Goal: Task Accomplishment & Management: Complete application form

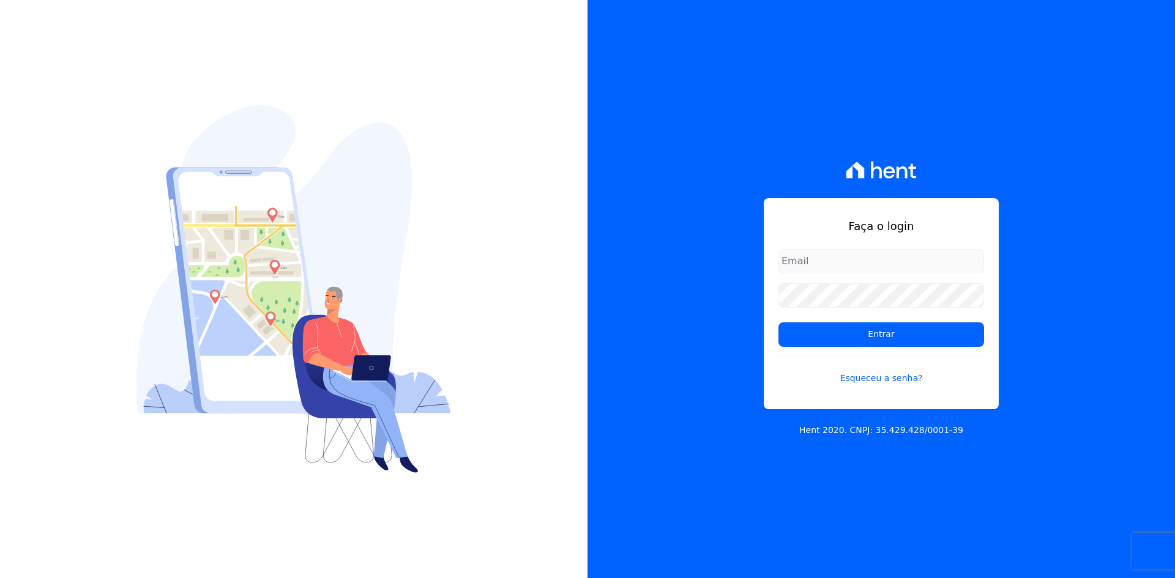
click at [827, 258] on input "email" at bounding box center [882, 261] width 206 height 24
type input "[EMAIL_ADDRESS][DOMAIN_NAME]"
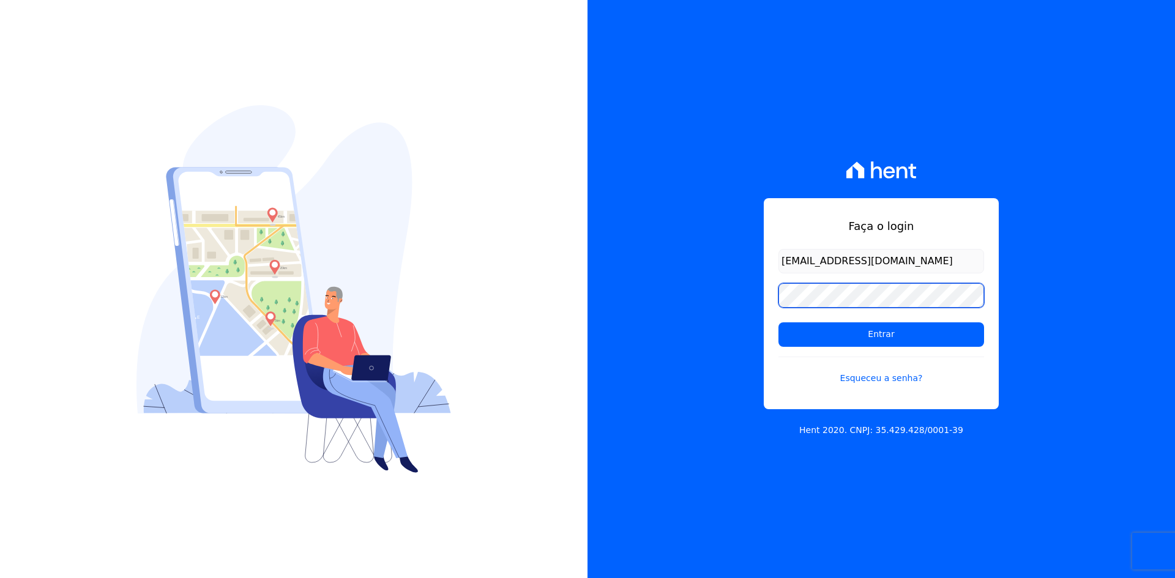
click at [779, 323] on input "Entrar" at bounding box center [882, 335] width 206 height 24
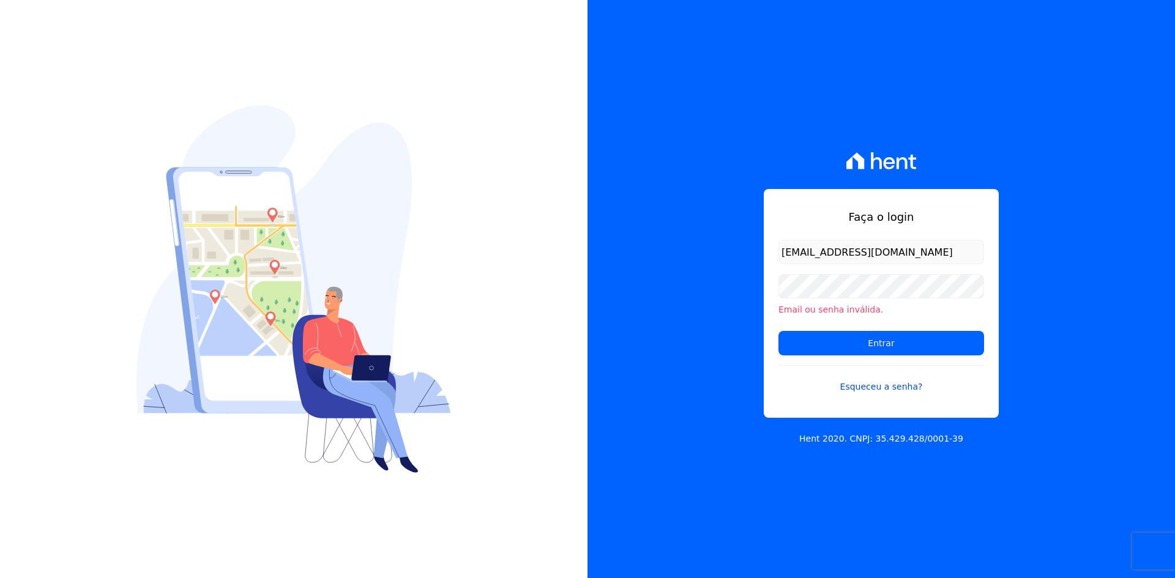
click at [888, 383] on link "Esqueceu a senha?" at bounding box center [882, 379] width 206 height 28
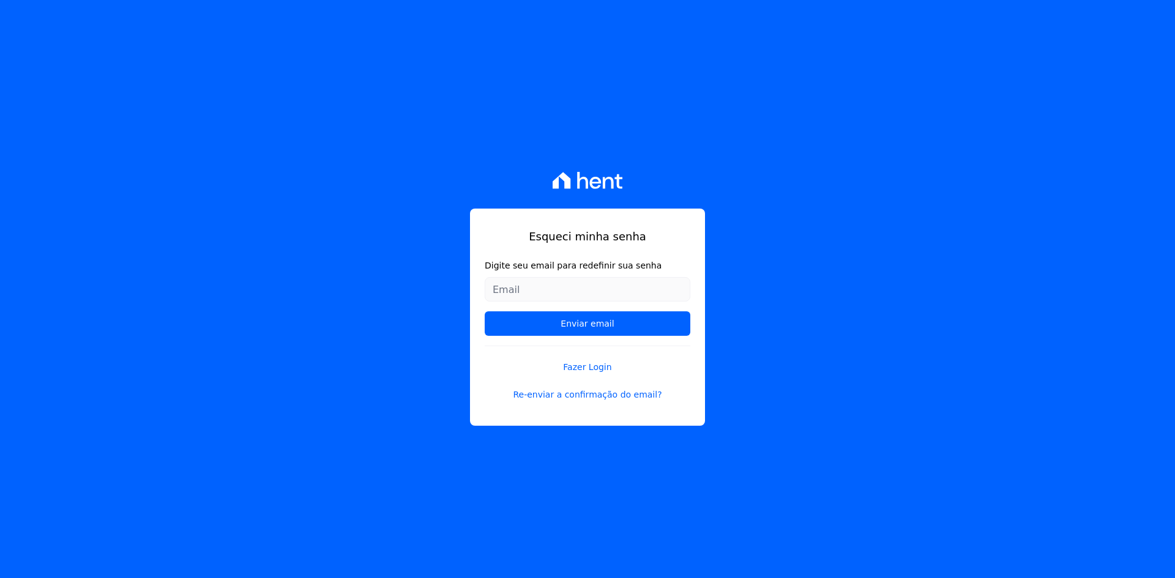
click at [574, 283] on input "Digite seu email para redefinir sua senha" at bounding box center [588, 289] width 206 height 24
type input "[EMAIL_ADDRESS][DOMAIN_NAME]"
click at [581, 322] on input "Enviar email" at bounding box center [588, 324] width 206 height 24
click at [567, 320] on input "Enviar email" at bounding box center [588, 324] width 206 height 24
click at [583, 327] on input "Enviar email" at bounding box center [588, 324] width 206 height 24
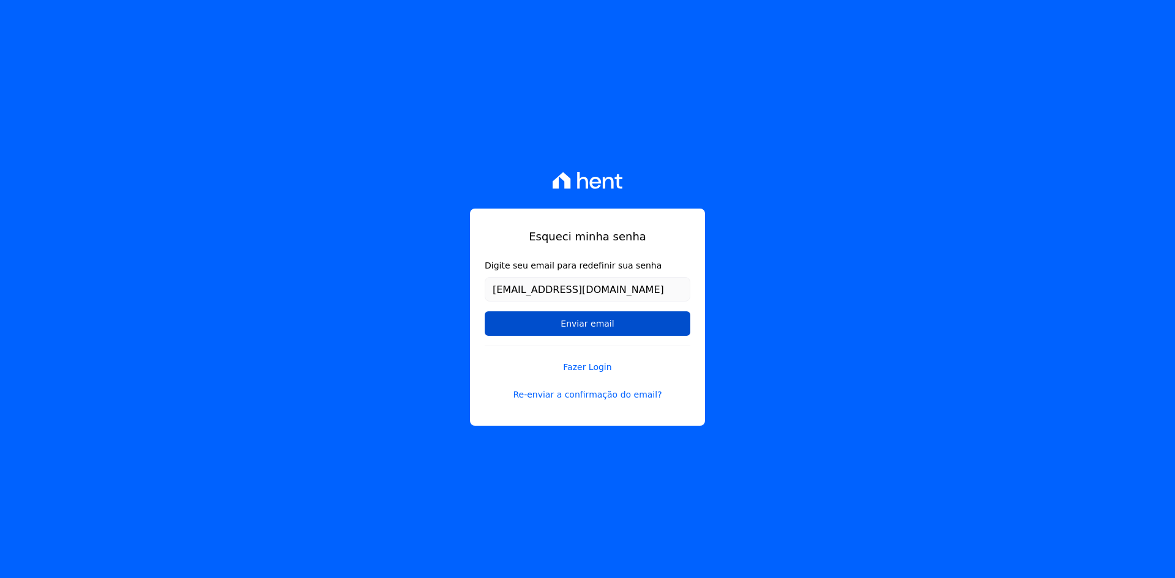
click at [541, 318] on input "Enviar email" at bounding box center [588, 324] width 206 height 24
click at [594, 325] on input "Enviar email" at bounding box center [588, 324] width 206 height 24
click at [621, 332] on input "Enviar email" at bounding box center [588, 324] width 206 height 24
click at [543, 397] on link "Re-enviar a confirmação do email?" at bounding box center [588, 395] width 206 height 13
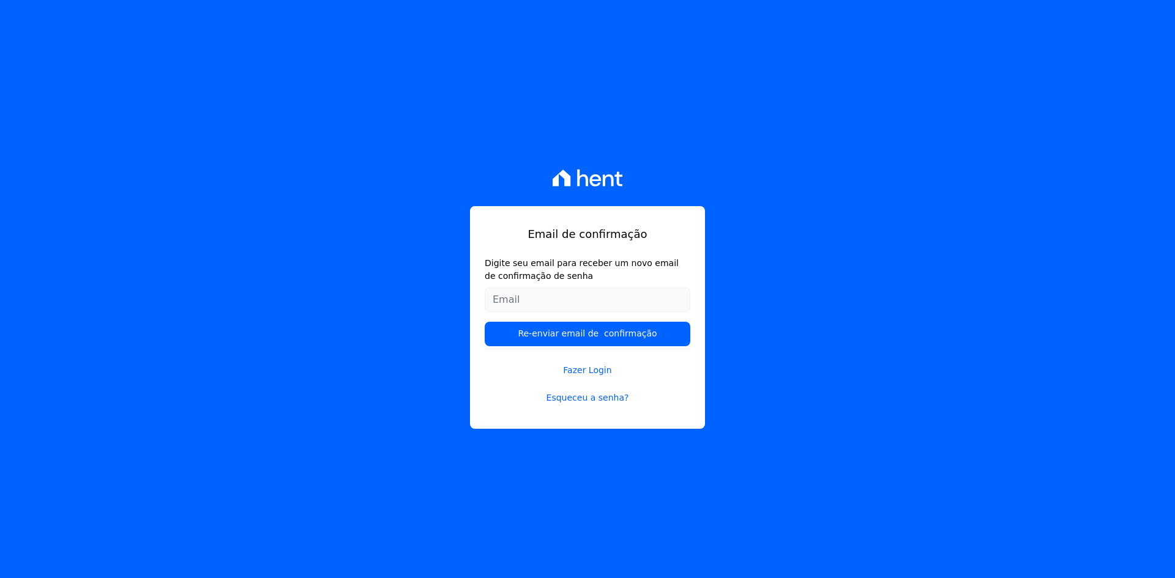
click at [545, 308] on input "Digite seu email para receber um novo email de confirmação de senha" at bounding box center [588, 300] width 206 height 24
type input "joaobperles@gmail.com"
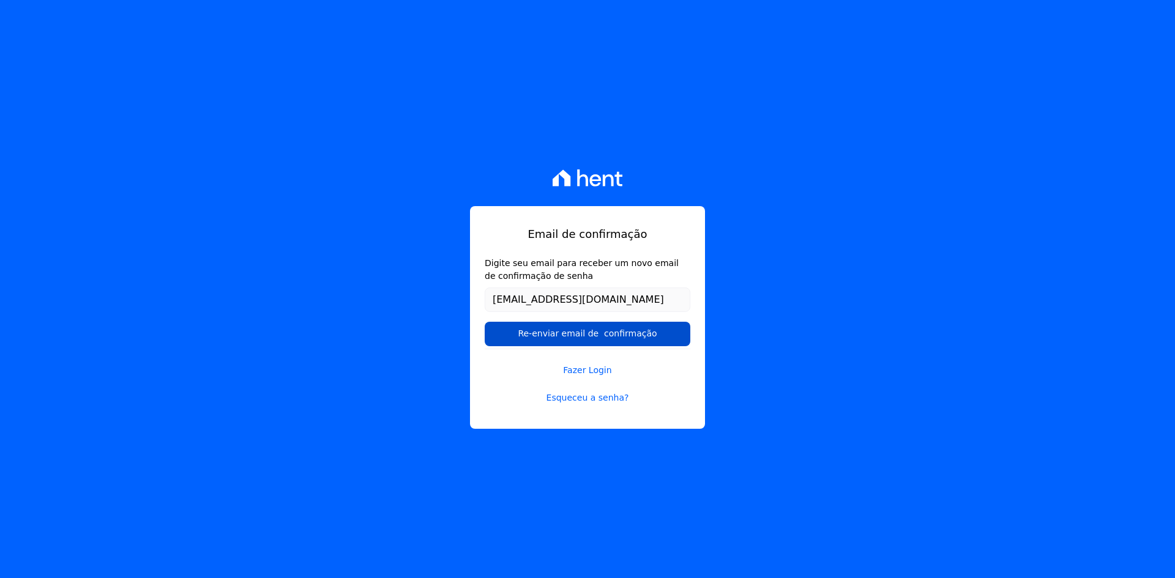
click at [559, 331] on input "Re-enviar email de confirmação" at bounding box center [588, 334] width 206 height 24
click at [664, 349] on link "Fazer Login" at bounding box center [588, 363] width 206 height 28
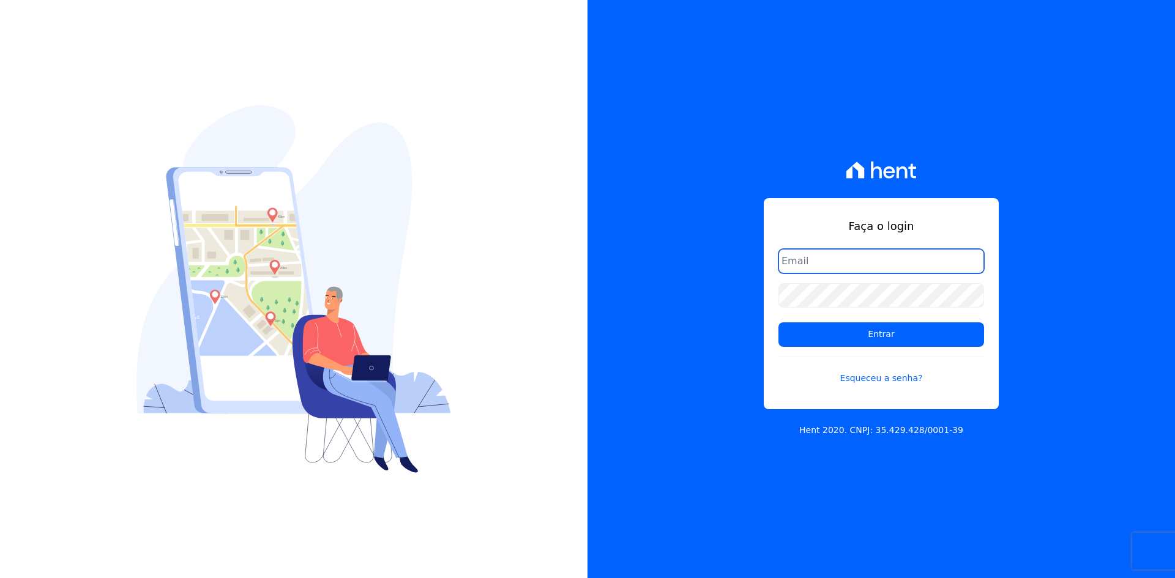
click at [841, 263] on input "email" at bounding box center [882, 261] width 206 height 24
click at [701, 334] on div "Faça o login Entrar Esqueceu a senha? Hent 2020. CNPJ: 35.429.428/0001-39" at bounding box center [882, 289] width 588 height 578
click at [872, 377] on link "Esqueceu a senha?" at bounding box center [882, 371] width 206 height 28
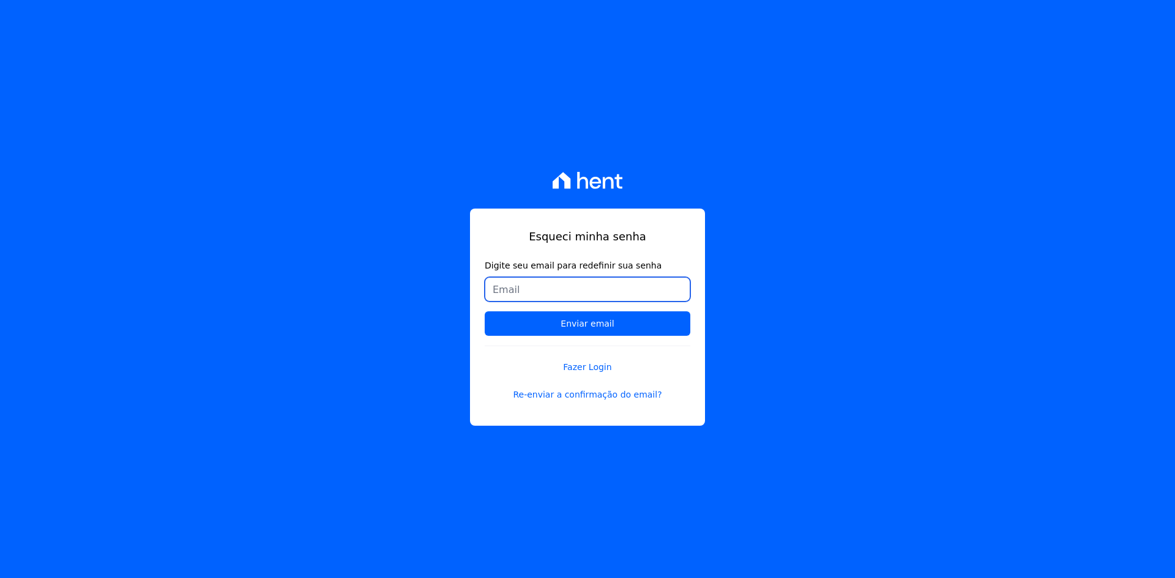
click at [547, 289] on input "Digite seu email para redefinir sua senha" at bounding box center [588, 289] width 206 height 24
type input "joaobperles@gmail.com"
click at [666, 348] on link "Fazer Login" at bounding box center [588, 360] width 206 height 28
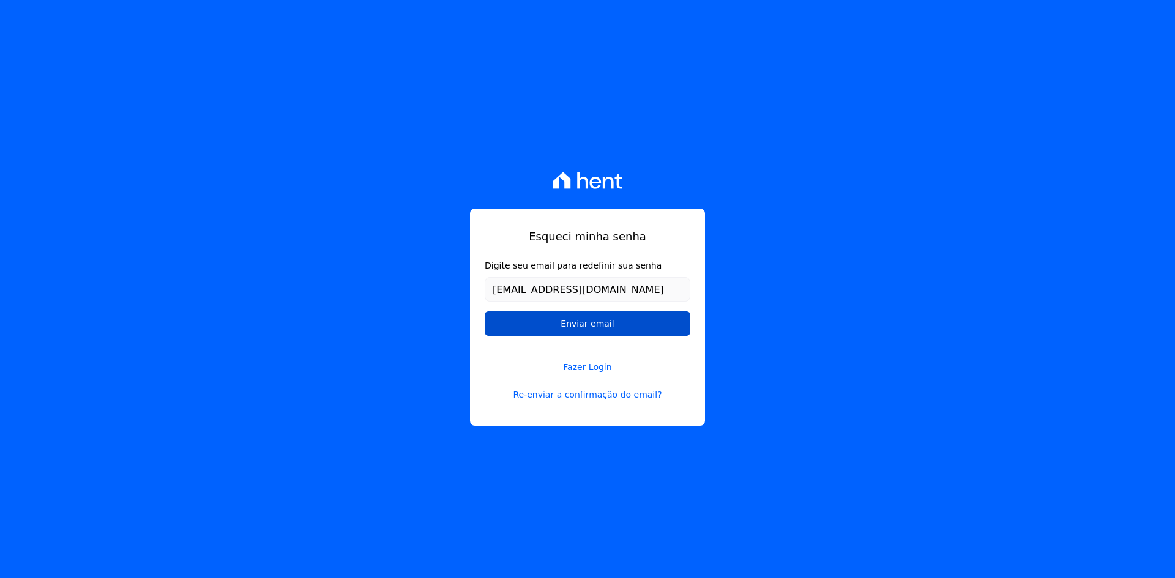
click at [615, 319] on input "Enviar email" at bounding box center [588, 324] width 206 height 24
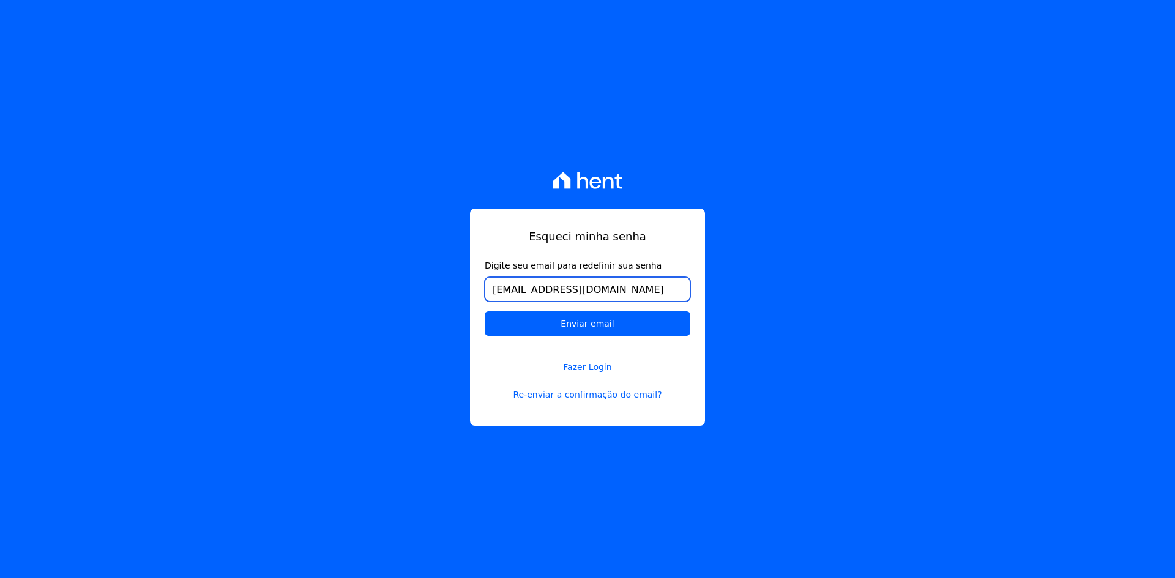
click at [552, 290] on input "joaobperles@gmail.com" at bounding box center [588, 289] width 206 height 24
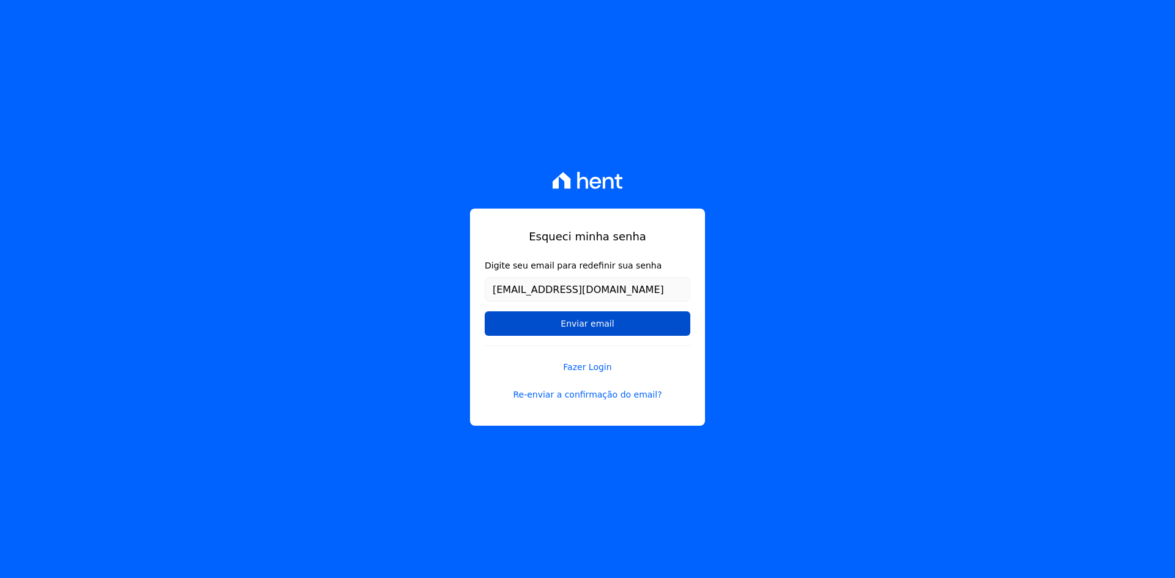
click at [550, 324] on input "Enviar email" at bounding box center [588, 324] width 206 height 24
click at [641, 304] on form "Digite seu email para redefinir sua senha joaobperles@gmail.com Enviar email" at bounding box center [588, 303] width 206 height 86
click at [639, 313] on input "Enviar email" at bounding box center [588, 324] width 206 height 24
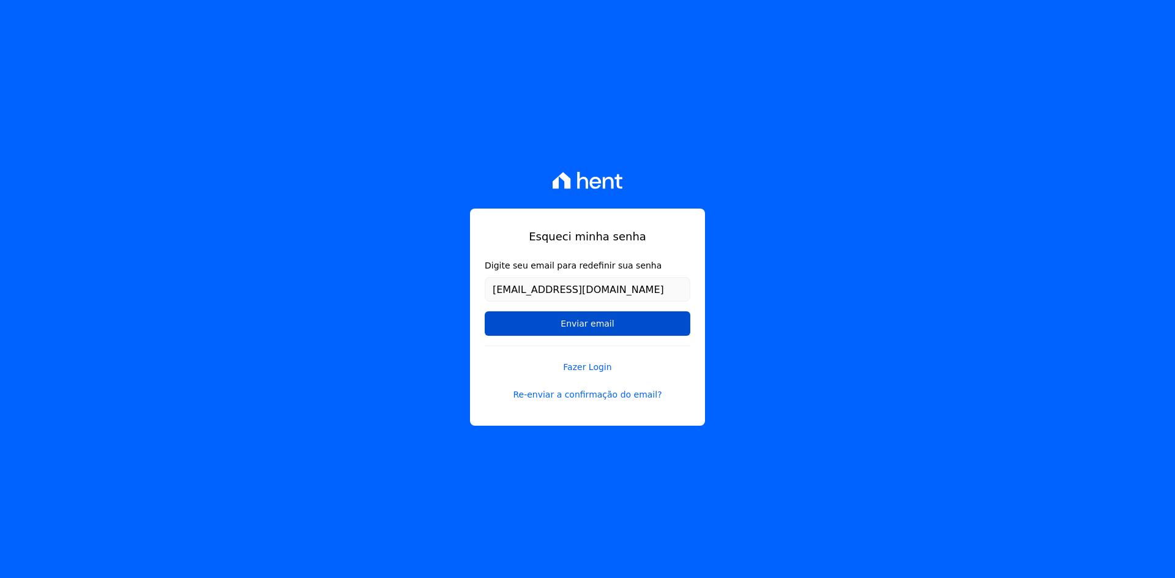
click at [630, 317] on input "Enviar email" at bounding box center [588, 324] width 206 height 24
click at [553, 330] on input "Enviar email" at bounding box center [588, 324] width 206 height 24
click at [553, 334] on input "Enviar email" at bounding box center [588, 324] width 206 height 24
click at [567, 334] on input "Enviar email" at bounding box center [588, 324] width 206 height 24
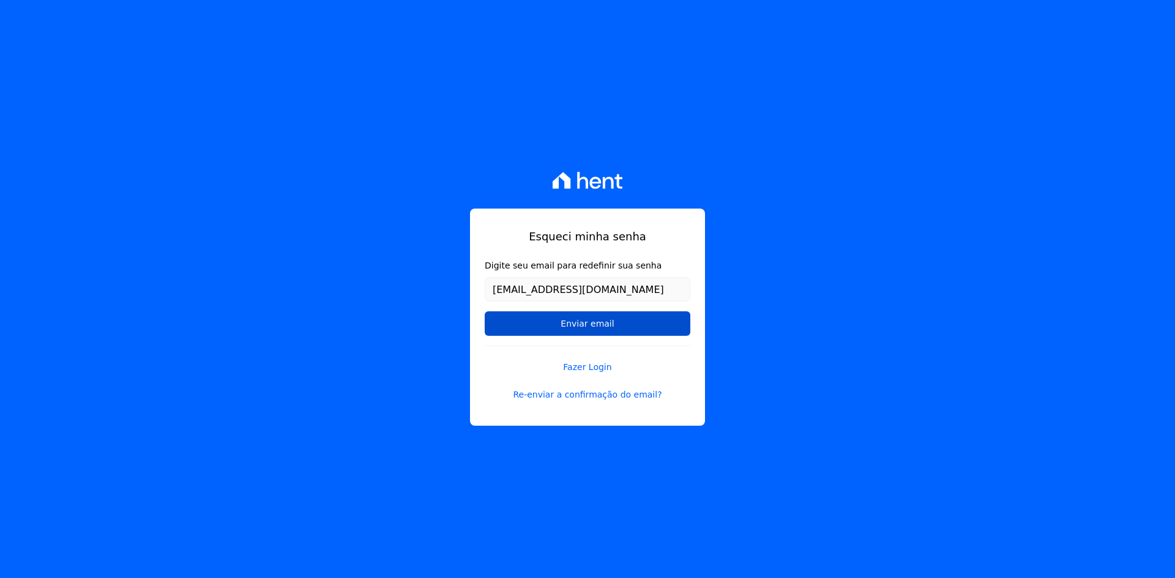
click at [569, 334] on input "Enviar email" at bounding box center [588, 324] width 206 height 24
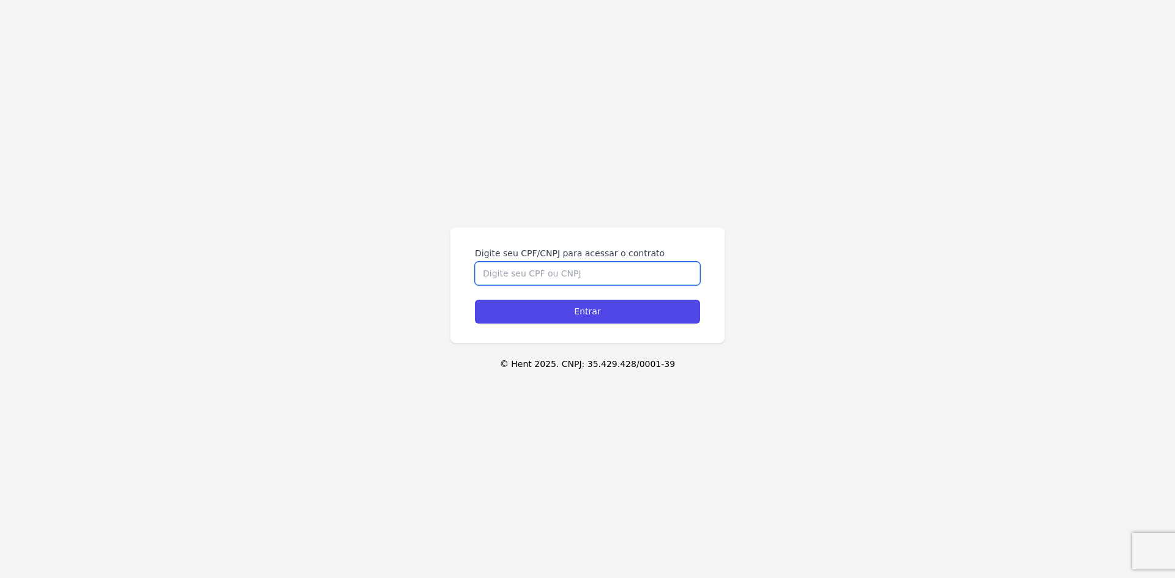
click at [591, 267] on input "Digite seu CPF/CNPJ para acessar o contrato" at bounding box center [587, 273] width 225 height 23
type input "05147822933"
click at [475, 300] on input "Entrar" at bounding box center [587, 312] width 225 height 24
